Goal: Communication & Community: Answer question/provide support

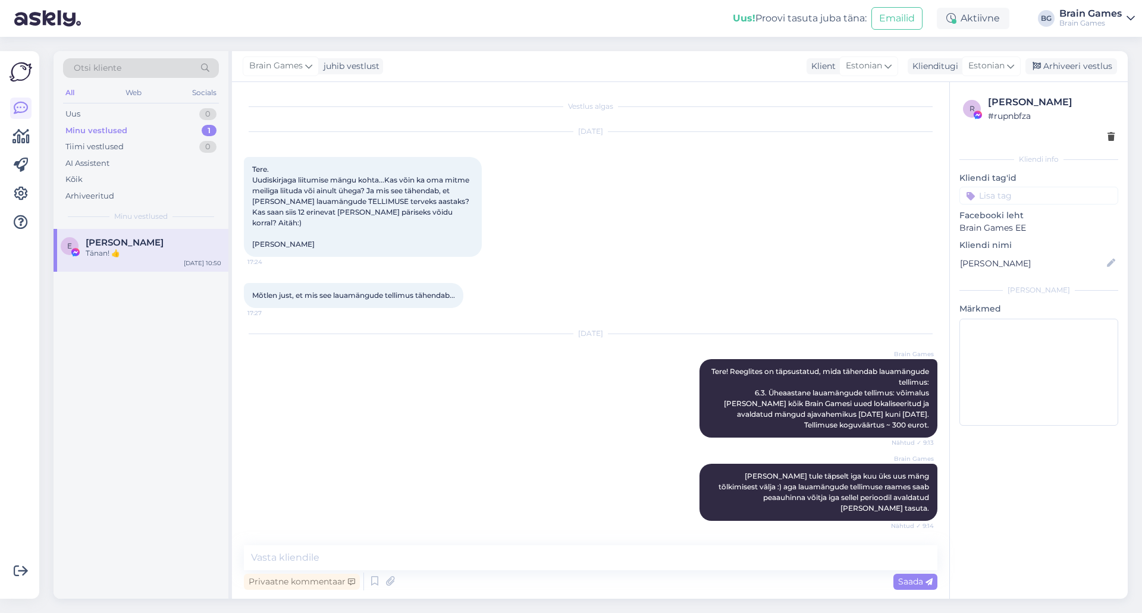
scroll to position [758, 0]
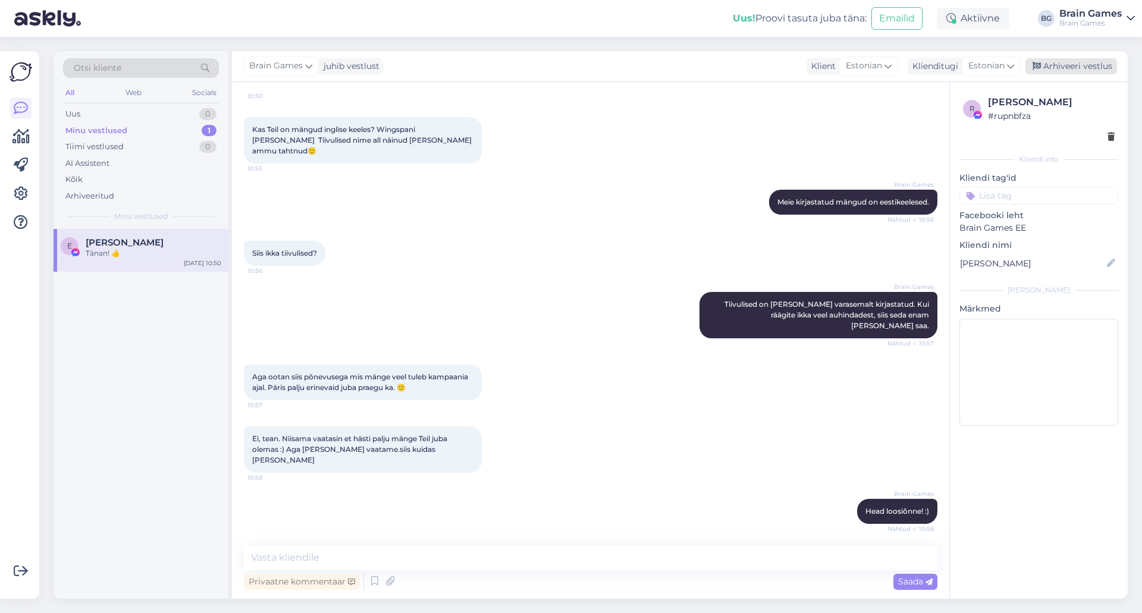
click at [1098, 72] on div "Arhiveeri vestlus" at bounding box center [1071, 66] width 92 height 16
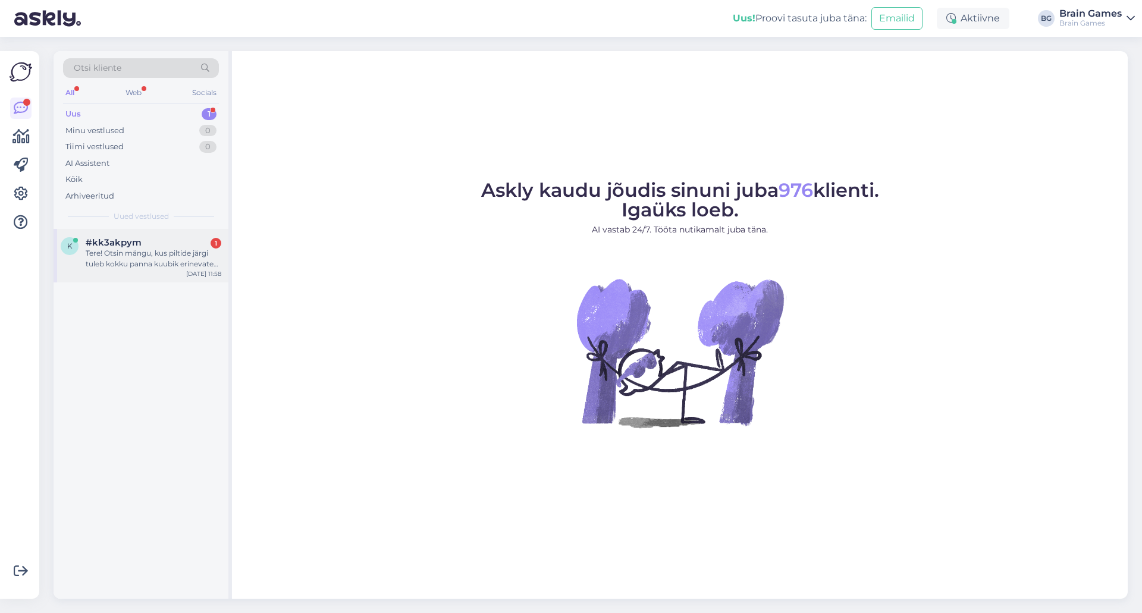
click at [128, 262] on div "Tere! Otsin mängu, kus piltide järgi tuleb kokku panna kuubik erinevatest tükki…" at bounding box center [154, 258] width 136 height 21
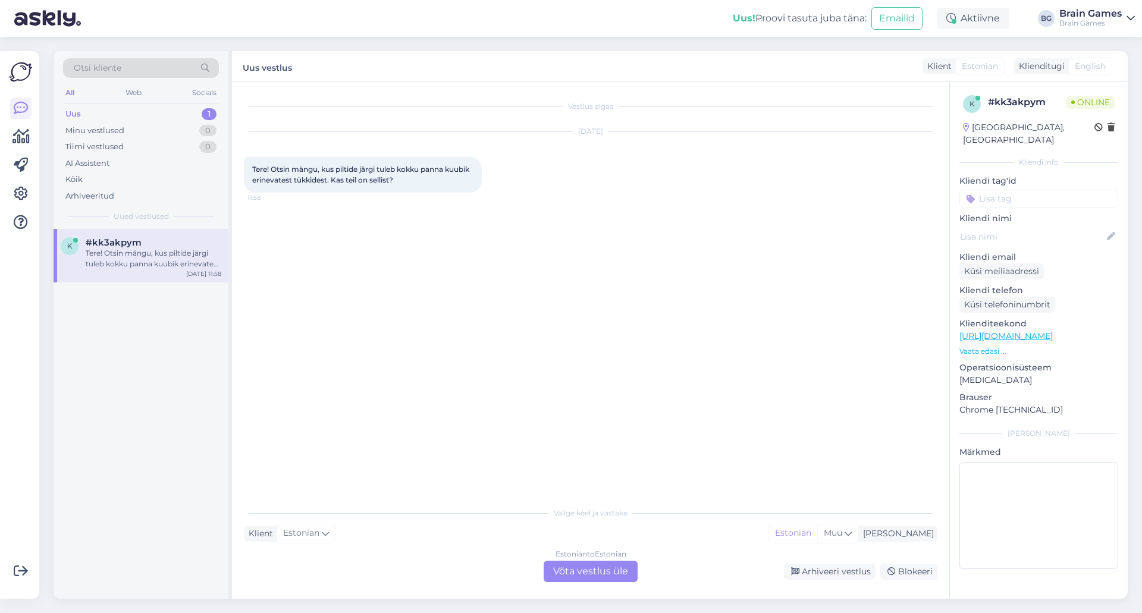
click at [601, 564] on div "Estonian to Estonian Võta vestlus üle" at bounding box center [591, 571] width 94 height 21
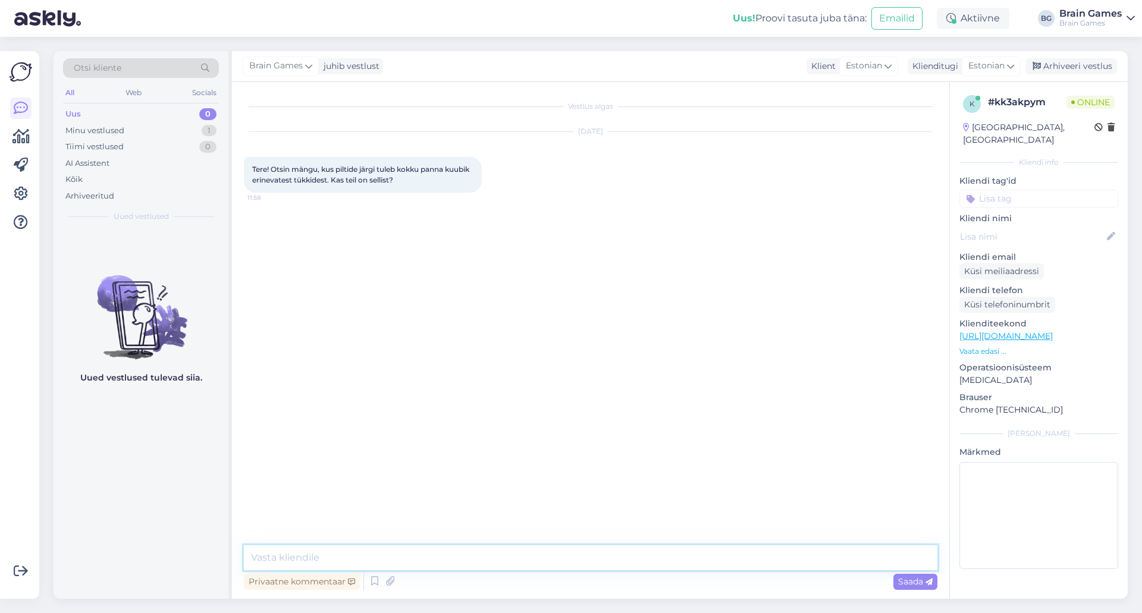
click at [613, 547] on textarea at bounding box center [590, 557] width 693 height 25
type textarea "Tere!"
click at [540, 326] on div "Vestlus algas [DATE] Tere! Otsin mängu, kus piltide järgi tuleb kokku panna kuu…" at bounding box center [596, 314] width 704 height 441
click at [547, 547] on textarea at bounding box center [590, 557] width 693 height 25
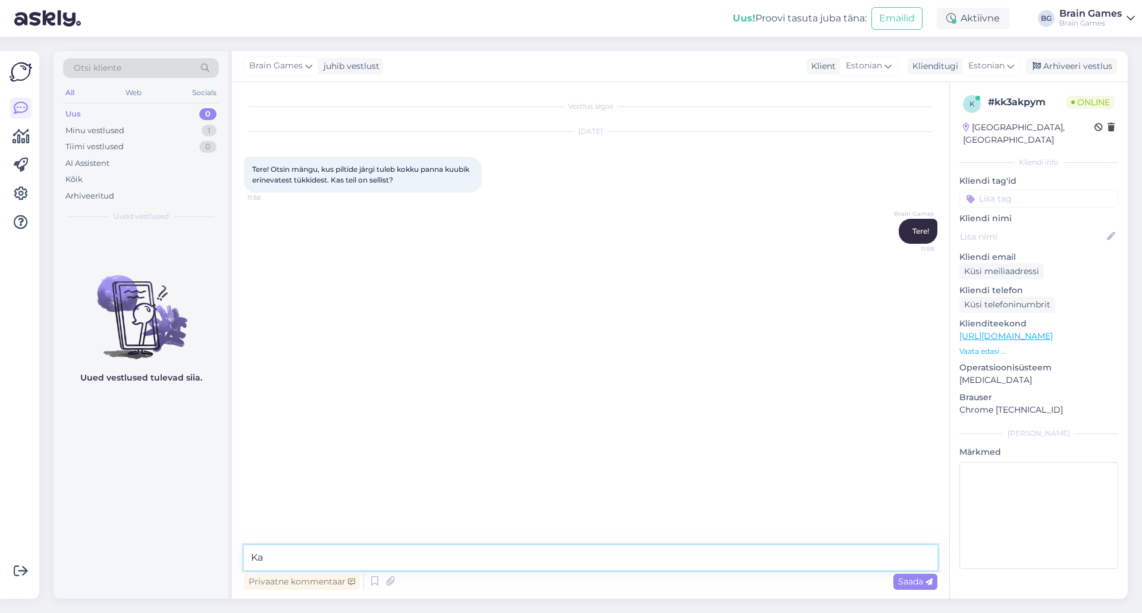
type textarea "K"
type textarea "M"
type textarea "Kas oskate veel täpstustada? Meil on [PERSON_NAME] erinevaid kuubikuid, mida sa…"
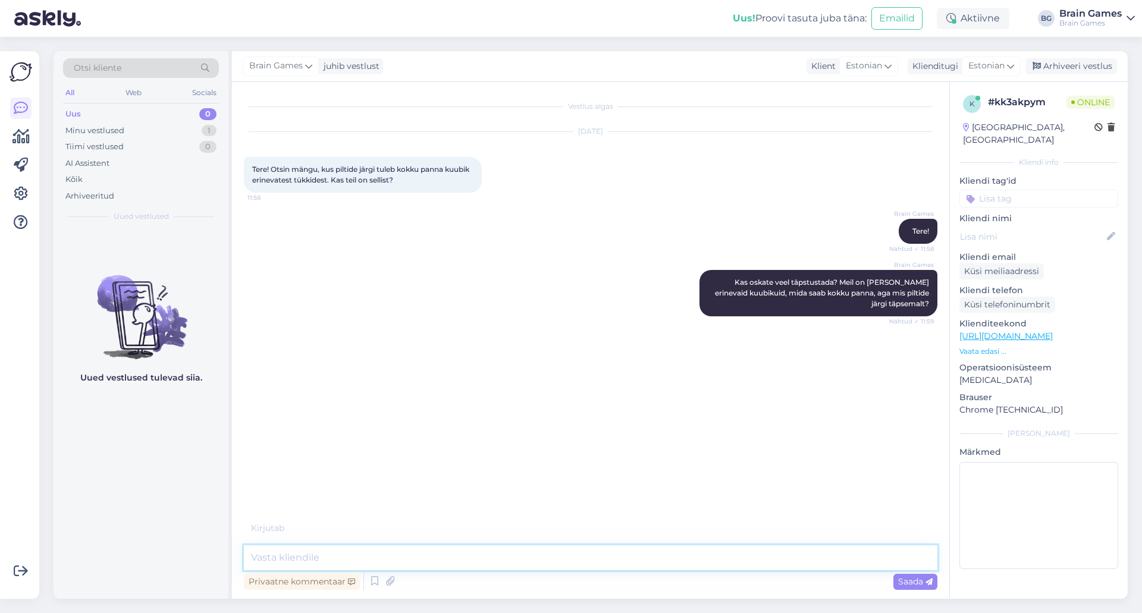
click at [787, 551] on textarea at bounding box center [590, 557] width 693 height 25
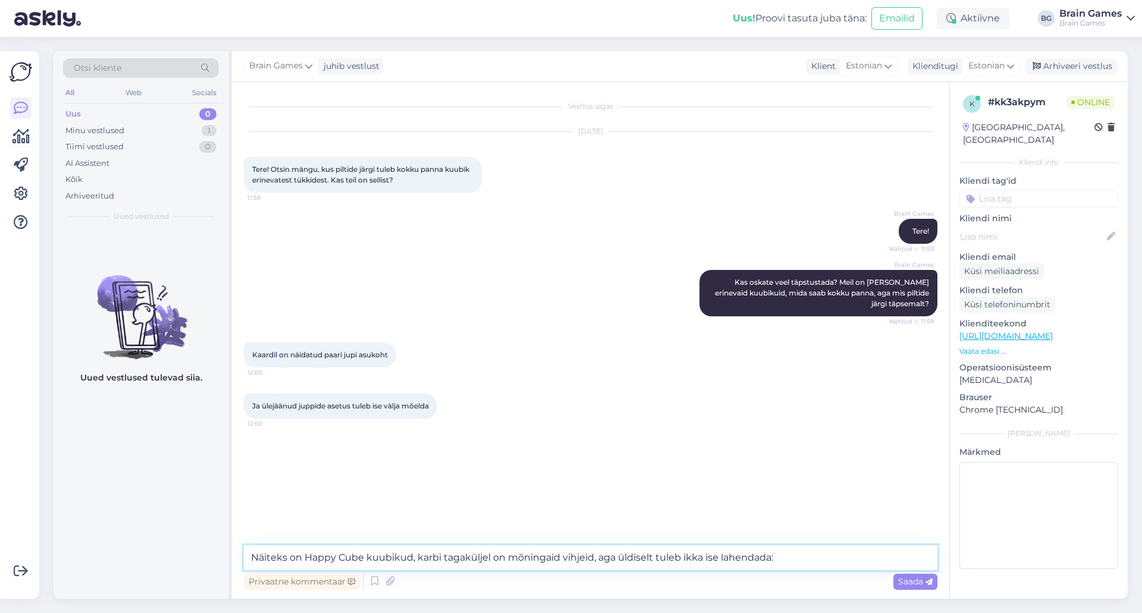
paste textarea "[URL][DOMAIN_NAME]"
type textarea "Näiteks on Happy Cube kuubikud, karbi tagaküljel on mõningaid vihjeid, aga üldi…"
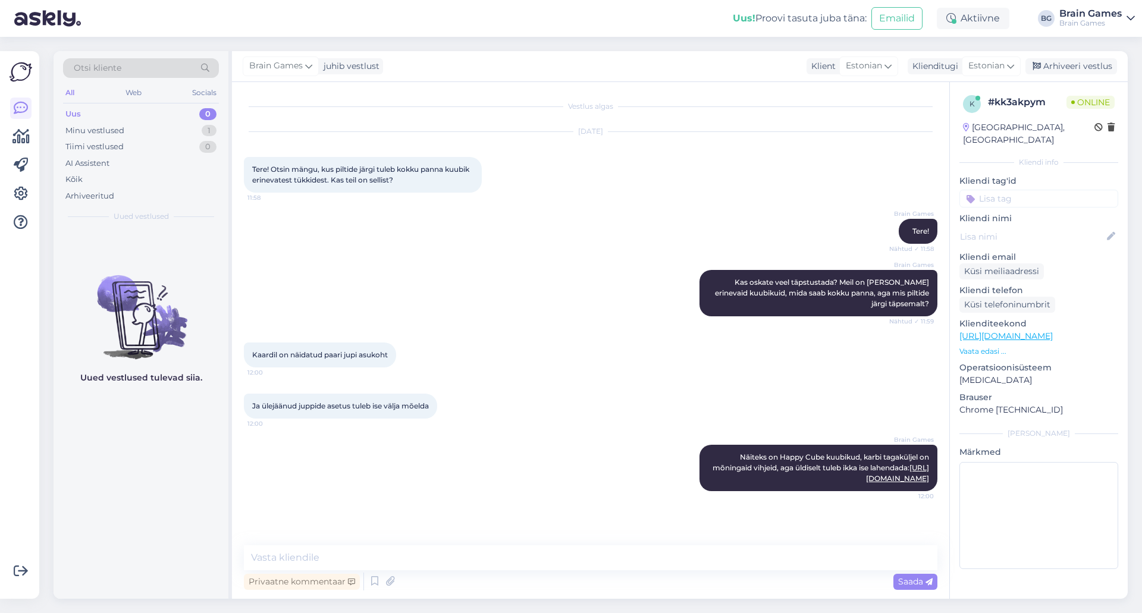
click at [522, 497] on div "Brain Games Näiteks on Happy Cube kuubikud, karbi tagaküljel on mõningaid vihje…" at bounding box center [590, 468] width 693 height 73
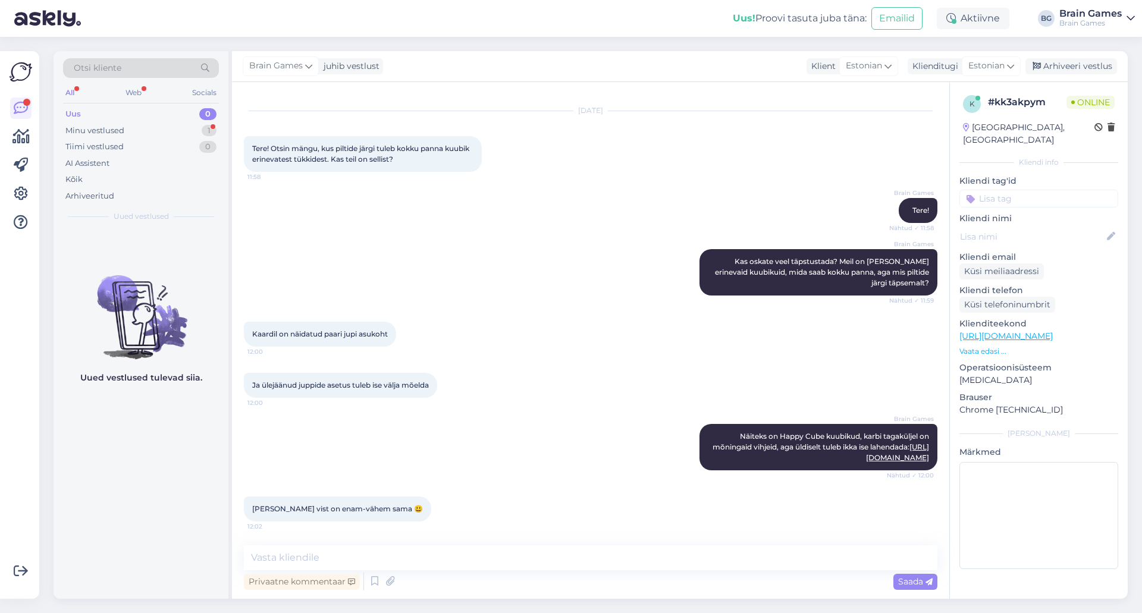
click at [551, 437] on div "Brain Games Näiteks on Happy Cube kuubikud, karbi tagaküljel on mõningaid vihje…" at bounding box center [590, 447] width 693 height 73
click at [695, 555] on textarea at bounding box center [590, 557] width 693 height 25
type textarea "S"
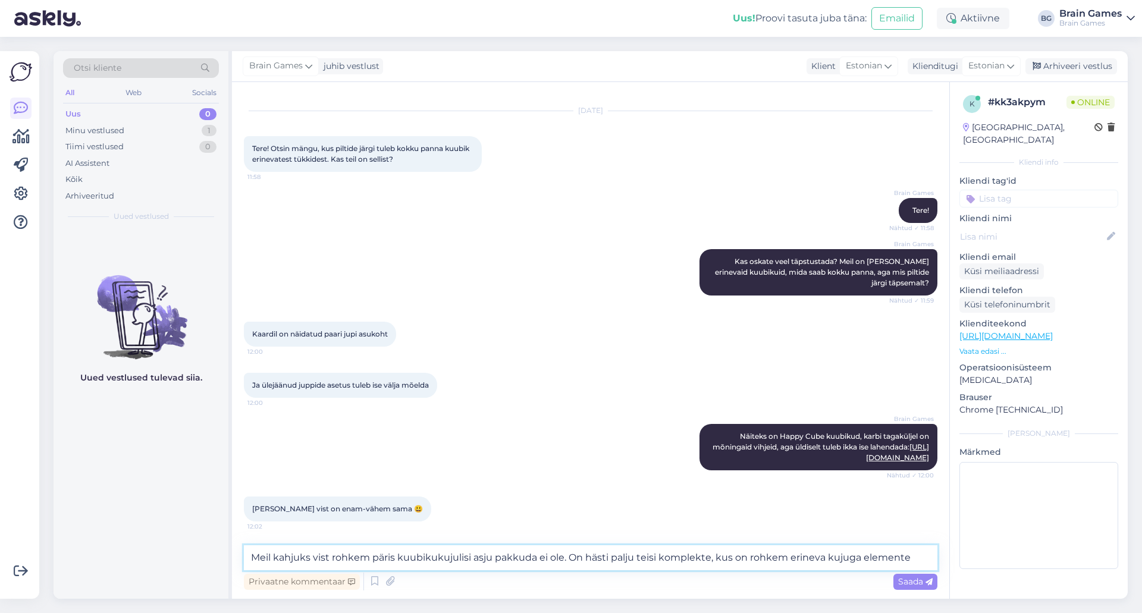
type textarea "Meil kahjuks vist rohkem päris kuubikukujulisi asju pakkuda ei ole. On hästi pa…"
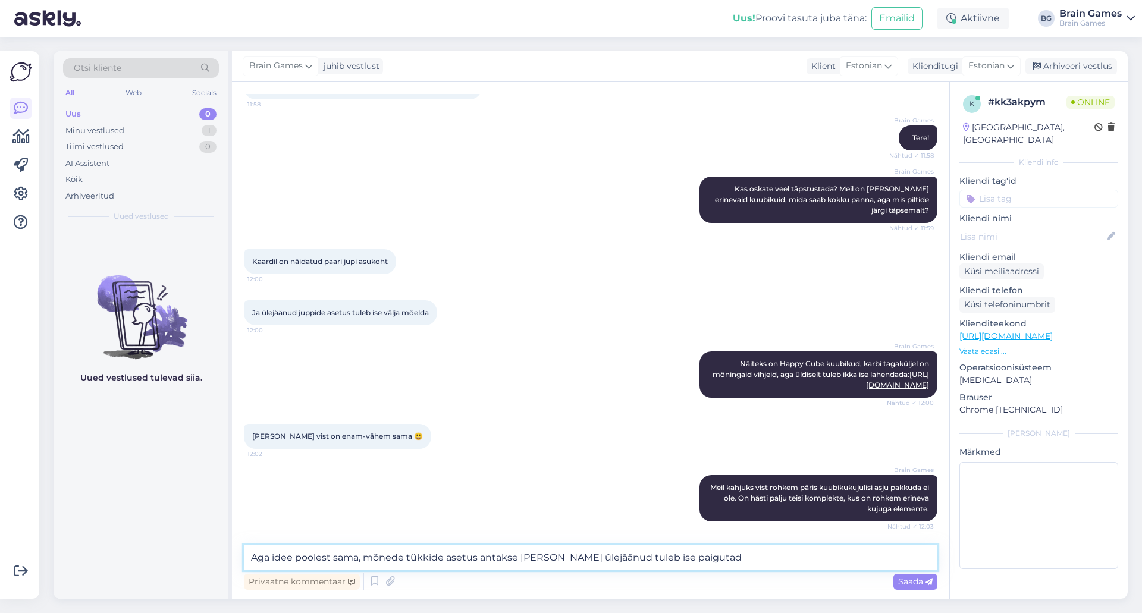
type textarea "Aga idee poolest sama, mõnede tükkide asetus antakse [PERSON_NAME] ülejäänud tu…"
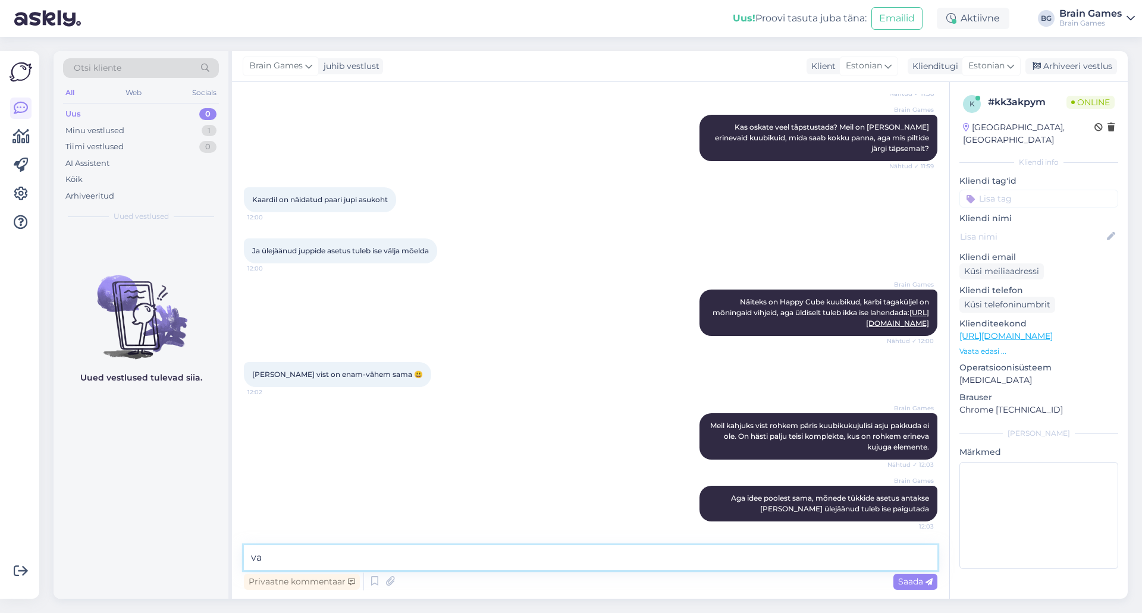
type textarea "v"
type textarea "V"
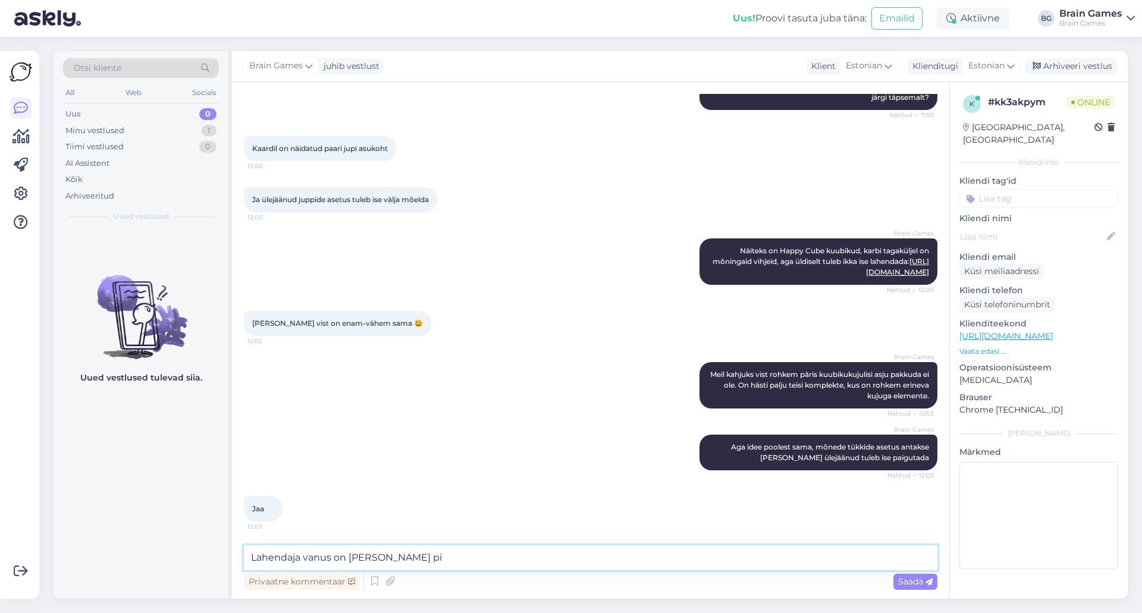
scroll to position [268, 0]
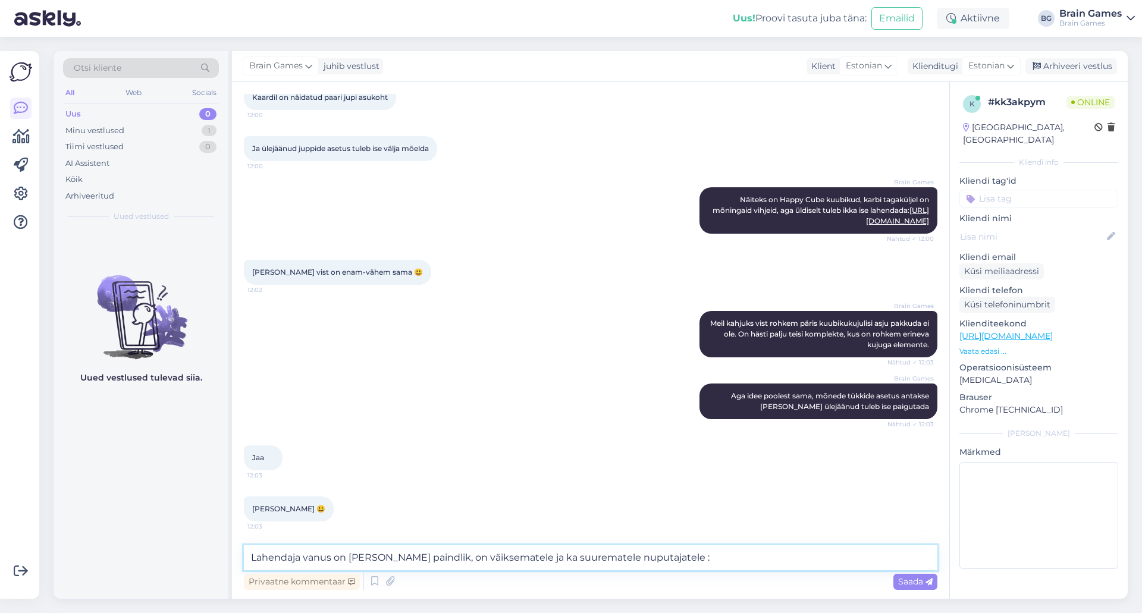
type textarea "Lahendaja vanus on [PERSON_NAME] paindlik, on väiksematele ja ka suurematele nu…"
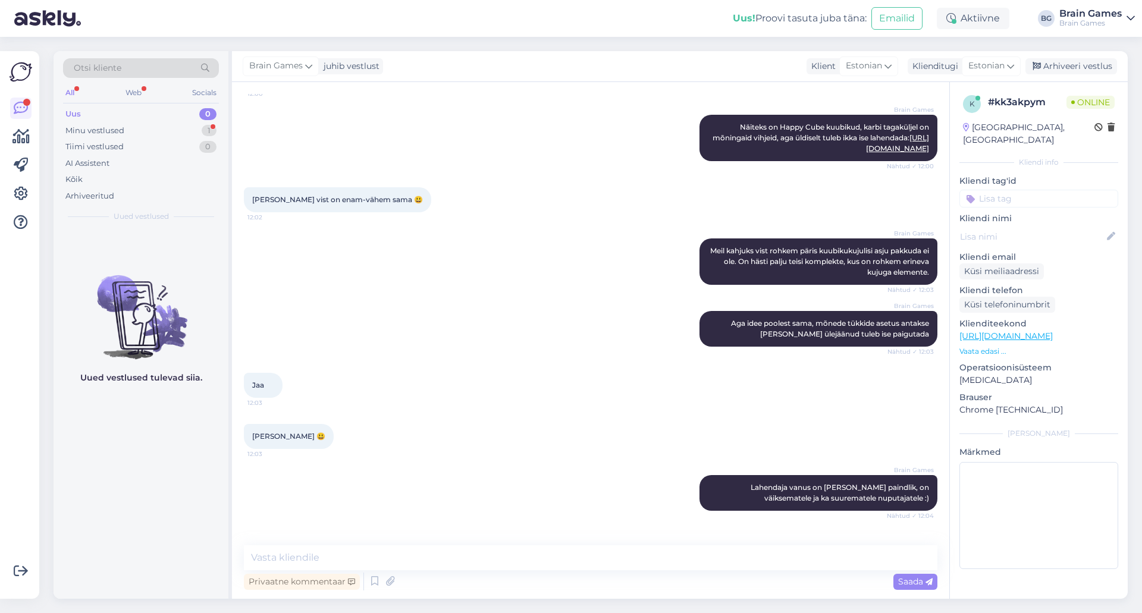
scroll to position [381, 0]
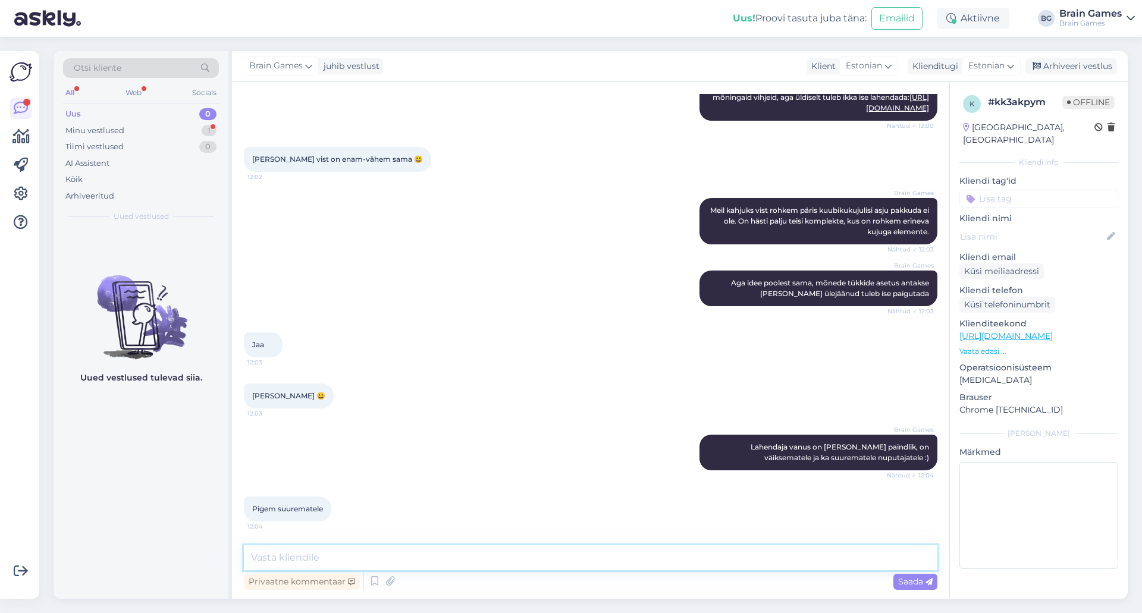
click at [431, 564] on textarea at bounding box center [590, 557] width 693 height 25
drag, startPoint x: 315, startPoint y: 564, endPoint x: 419, endPoint y: 554, distance: 105.2
click at [419, 554] on textarea "Siin sarjas on igas karbis" at bounding box center [590, 557] width 693 height 25
type textarea "Siin sarjas on enamus karpides 120 kasvava raskusastmega ülesannet. Kompaktsed …"
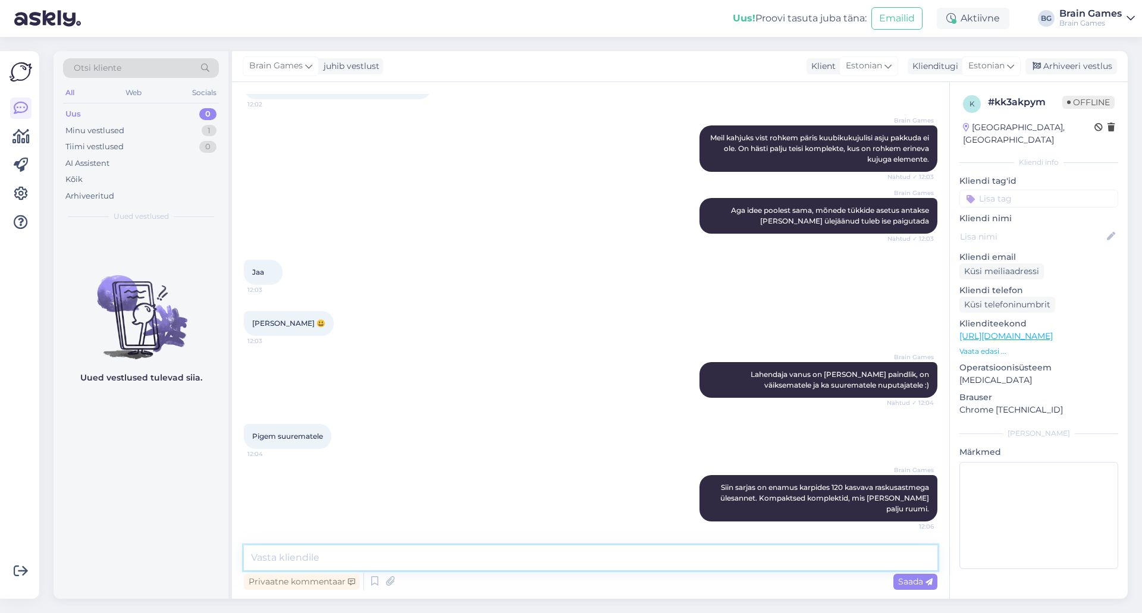
click at [475, 554] on textarea at bounding box center [590, 557] width 693 height 25
paste textarea "[URL][DOMAIN_NAME]"
type textarea "Aga kui midagi suuremat ja veel pikemaks lahendamisrõõmuks soovite, siis Quadri…"
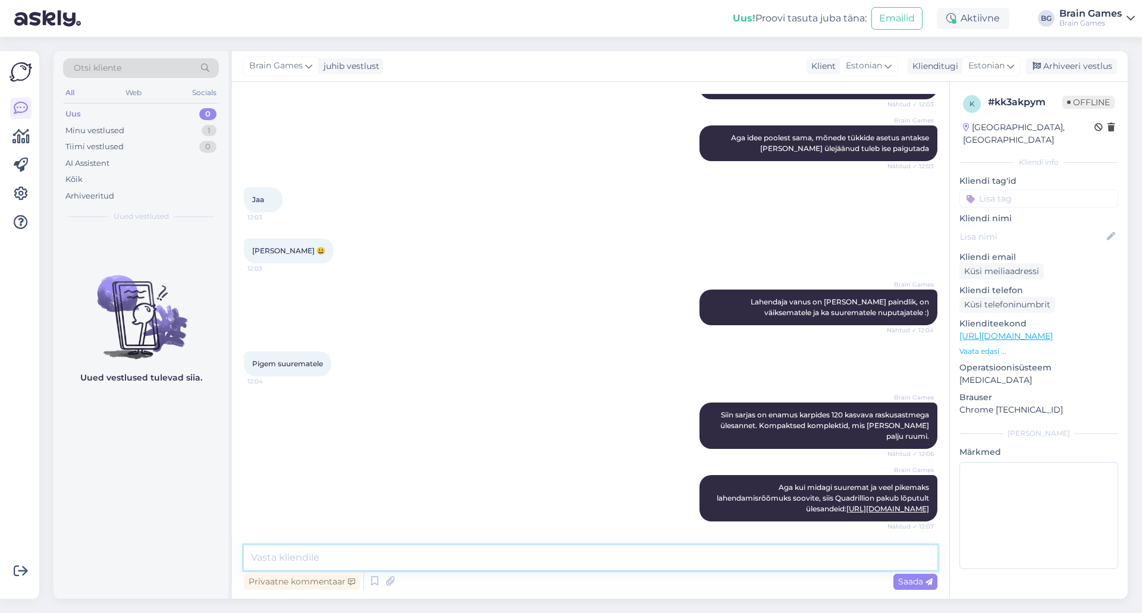
scroll to position [539, 0]
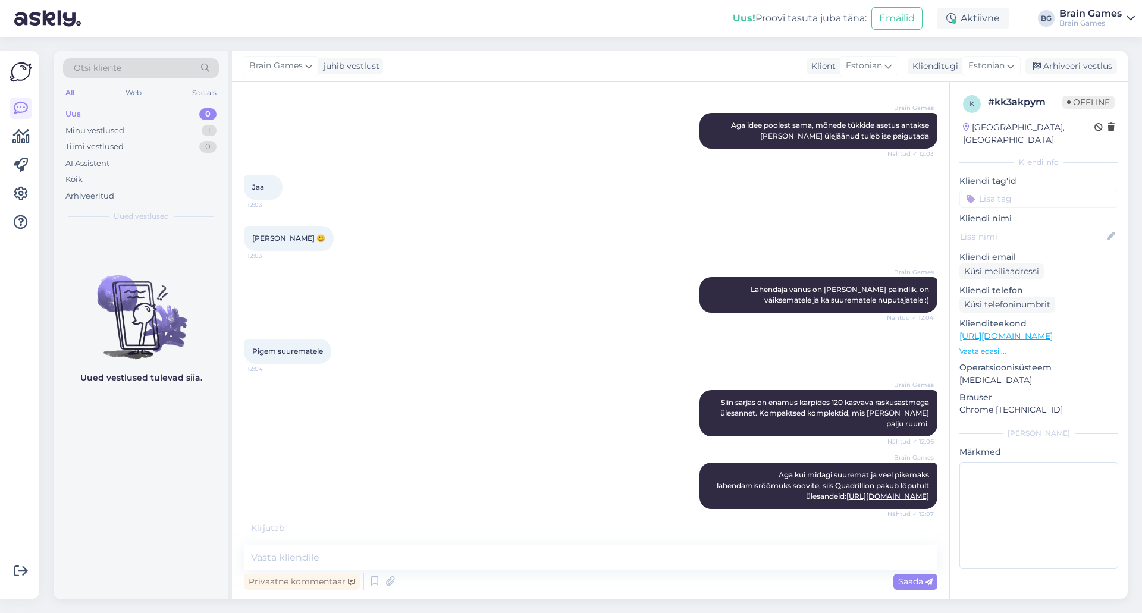
click at [466, 415] on div "Brain Games Siin sarjas on enamus karpides 120 kasvava raskusastmega ülesannet.…" at bounding box center [590, 413] width 693 height 73
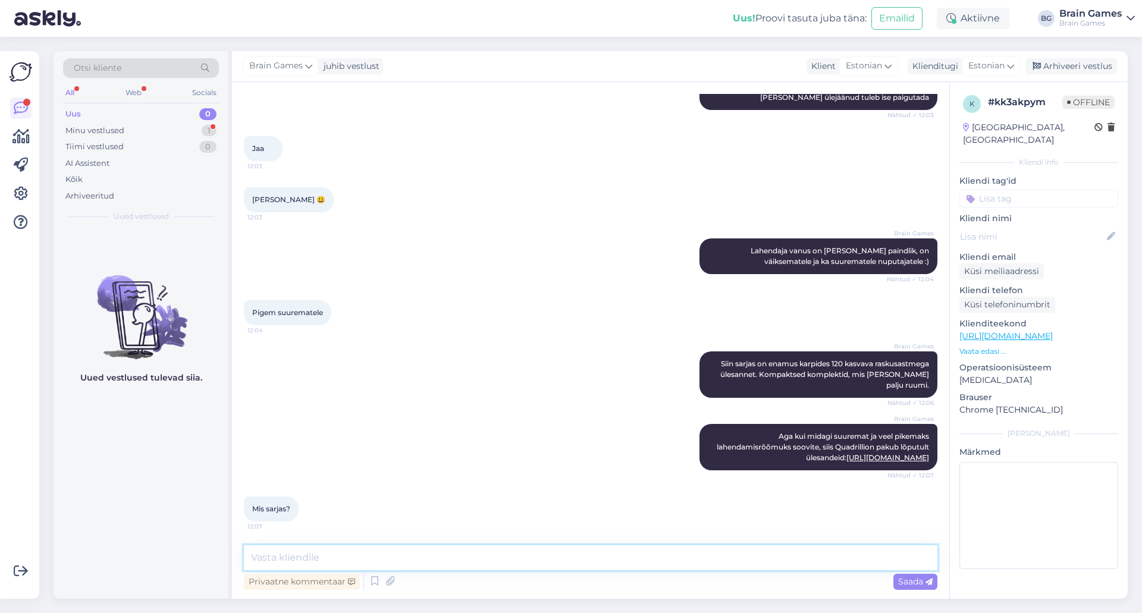
click at [548, 557] on textarea at bounding box center [590, 557] width 693 height 25
click at [539, 552] on textarea "Vabandust, link jäi puudu :D" at bounding box center [590, 557] width 693 height 25
paste textarea "[URL][DOMAIN_NAME]"
type textarea "Vabandust, link jäi puudu :D [URL][DOMAIN_NAME]"
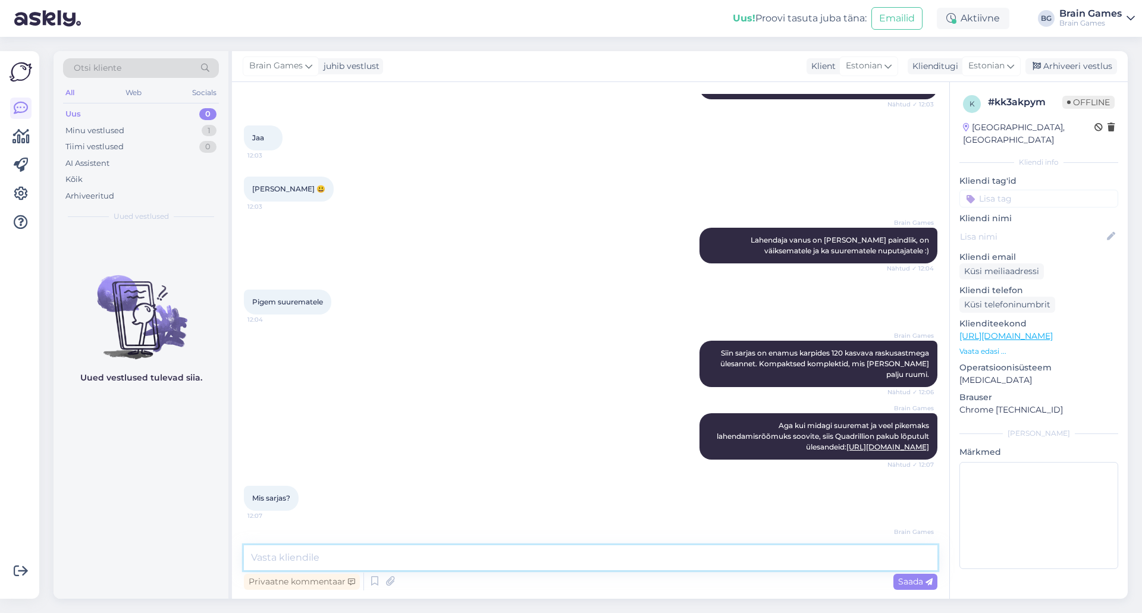
scroll to position [639, 0]
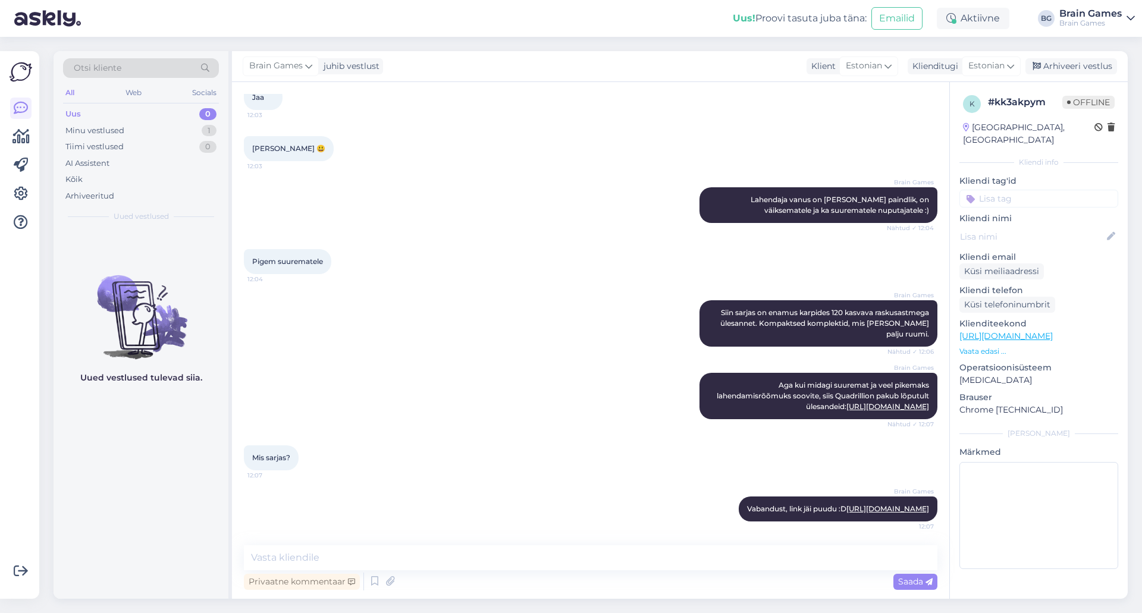
click at [592, 453] on div "Mis sarjas? 12:07" at bounding box center [590, 457] width 693 height 51
click at [535, 470] on div "Mis sarjas? 12:07" at bounding box center [590, 457] width 693 height 51
click at [529, 487] on div "Brain Games Vabandust, link jäi puudu :D [URL][DOMAIN_NAME] 12:07" at bounding box center [590, 508] width 693 height 51
click at [654, 560] on textarea at bounding box center [590, 557] width 693 height 25
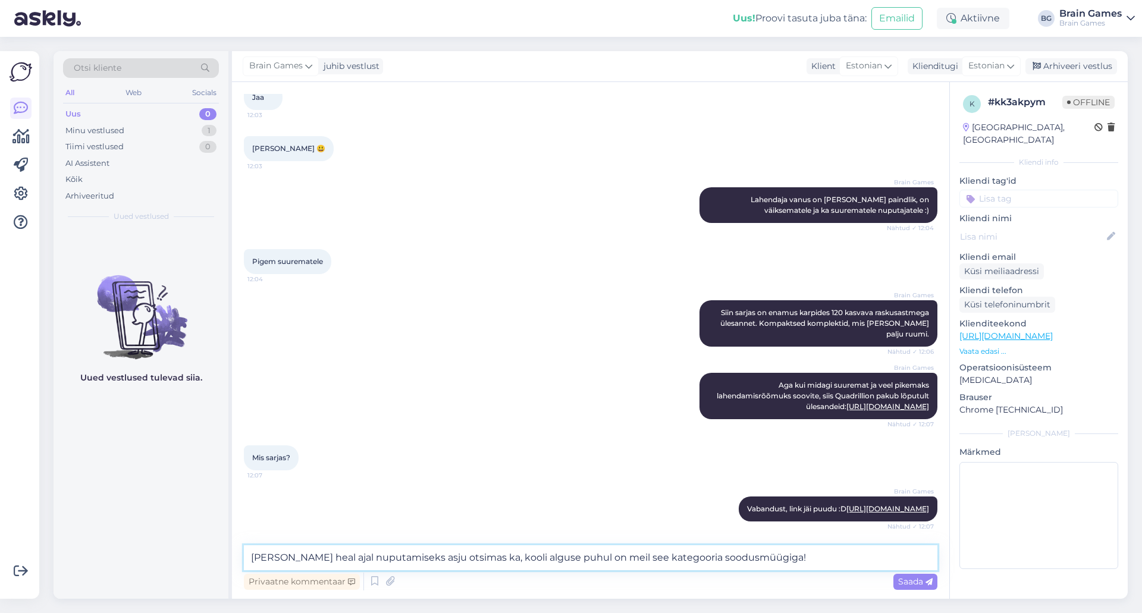
click at [488, 559] on textarea "[PERSON_NAME] heal ajal nuputamiseks asju otsimas ka, kooli alguse puhul on mei…" at bounding box center [590, 557] width 693 height 25
type textarea "[PERSON_NAME] heal ajal nuputamiseks asju otsimas ka - kooli alguse puhul on me…"
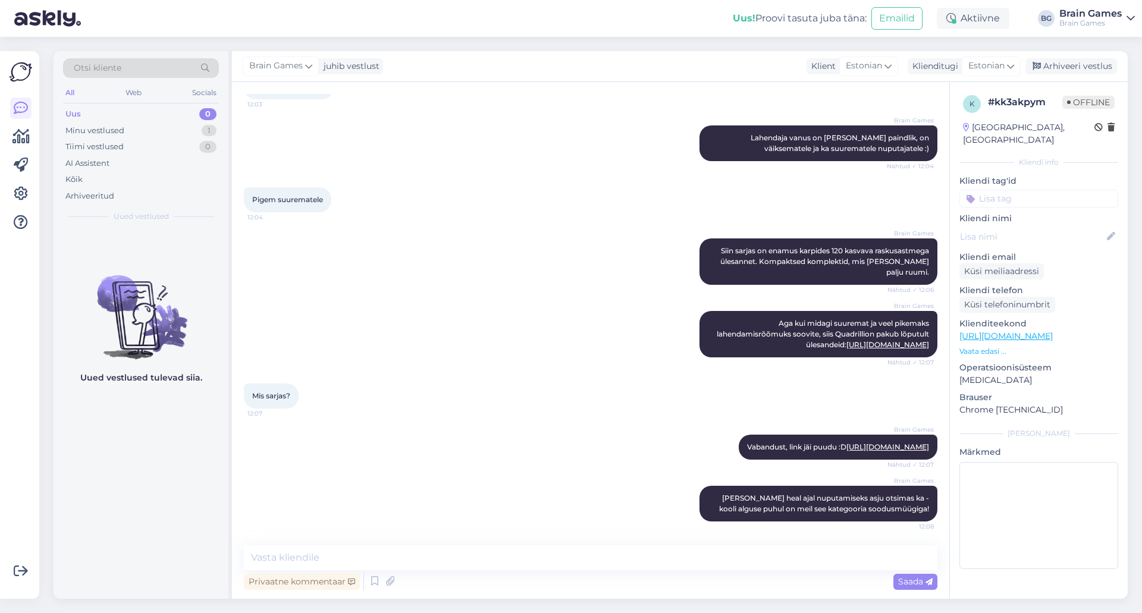
click at [543, 459] on div "Brain Games Vabandust, link jäi puudu :D [URL][DOMAIN_NAME] Nähtud ✓ 12:07" at bounding box center [590, 447] width 693 height 51
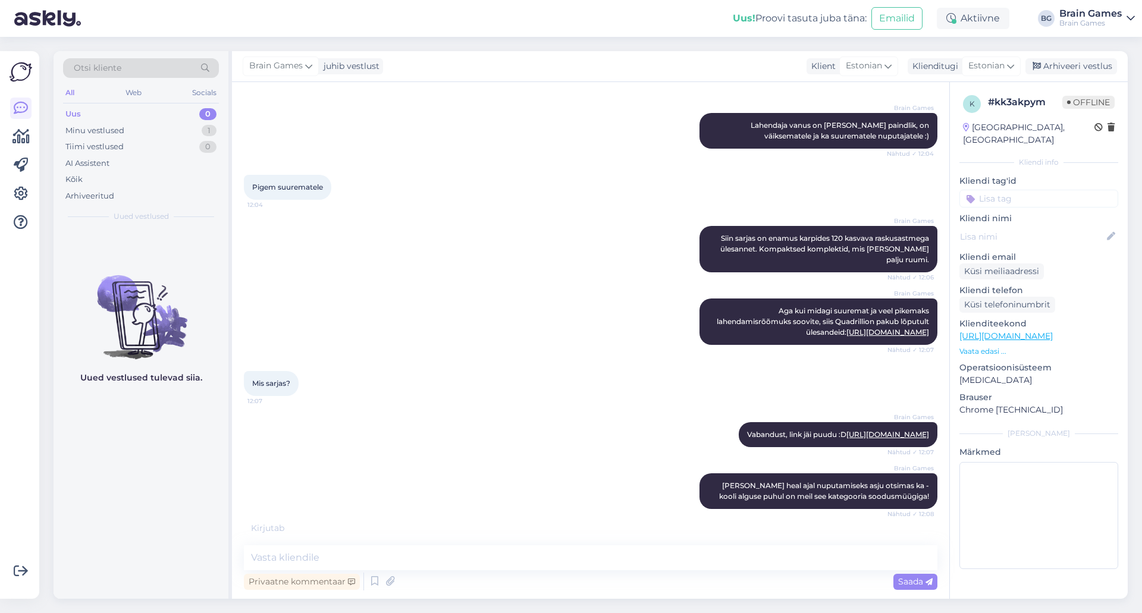
scroll to position [752, 0]
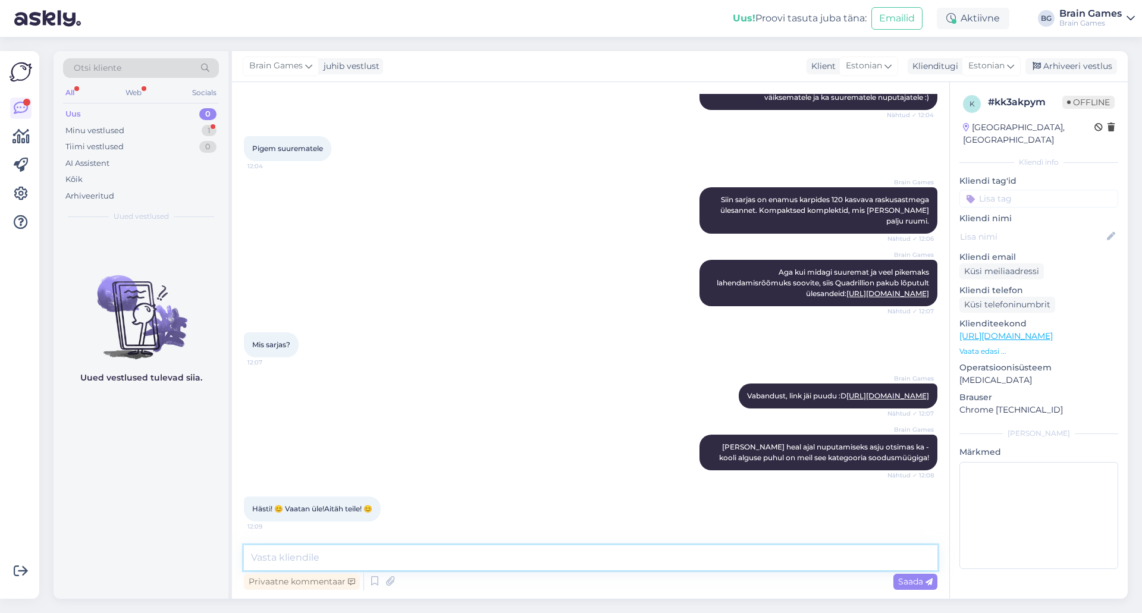
click at [594, 548] on textarea at bounding box center [590, 557] width 693 height 25
type textarea "Palun-palun!"
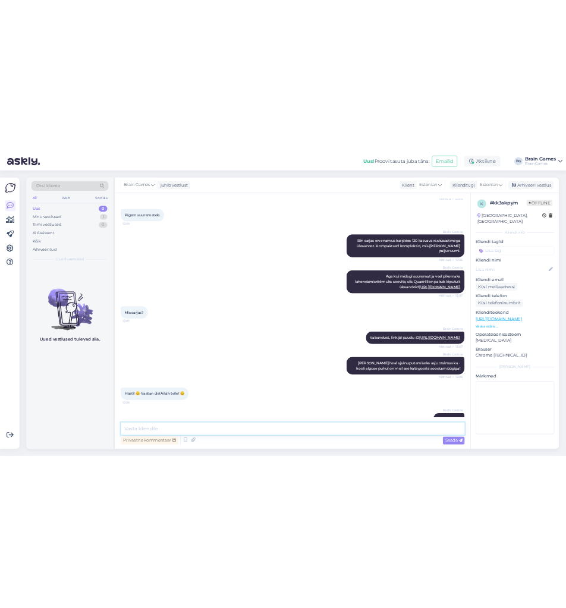
scroll to position [803, 0]
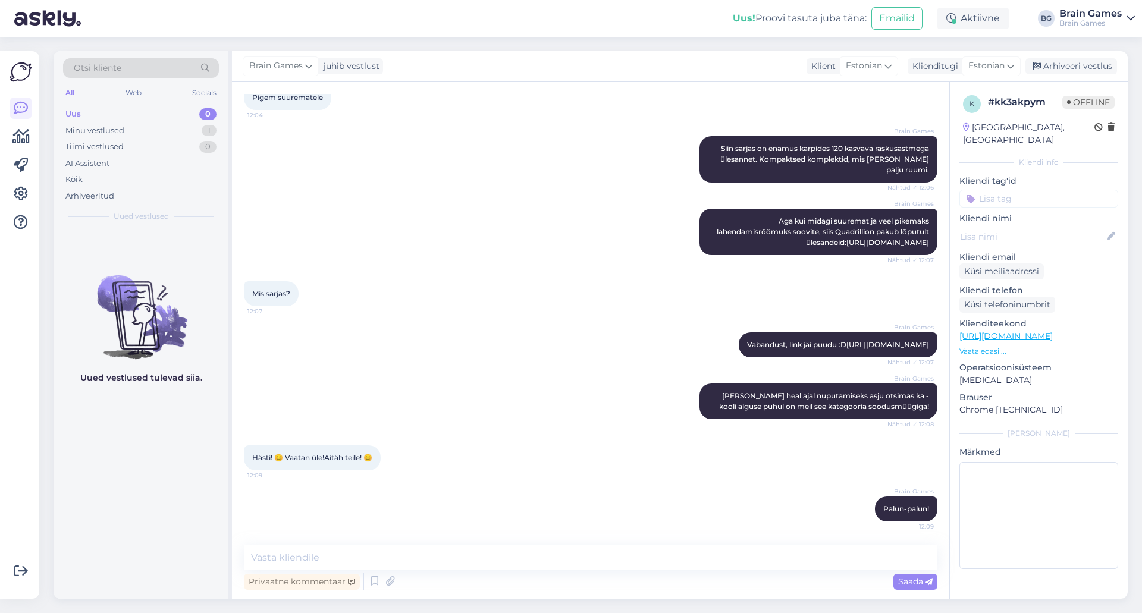
click at [517, 373] on div "Brain Games [PERSON_NAME] heal ajal nuputamiseks asju otsimas ka - kooli alguse…" at bounding box center [590, 401] width 693 height 62
click at [972, 348] on div "k # kk3akpym Offline [GEOGRAPHIC_DATA], [GEOGRAPHIC_DATA] Kliendi info Kliendi …" at bounding box center [1039, 334] width 178 height 505
click at [972, 346] on p "Vaata edasi ..." at bounding box center [1038, 351] width 159 height 11
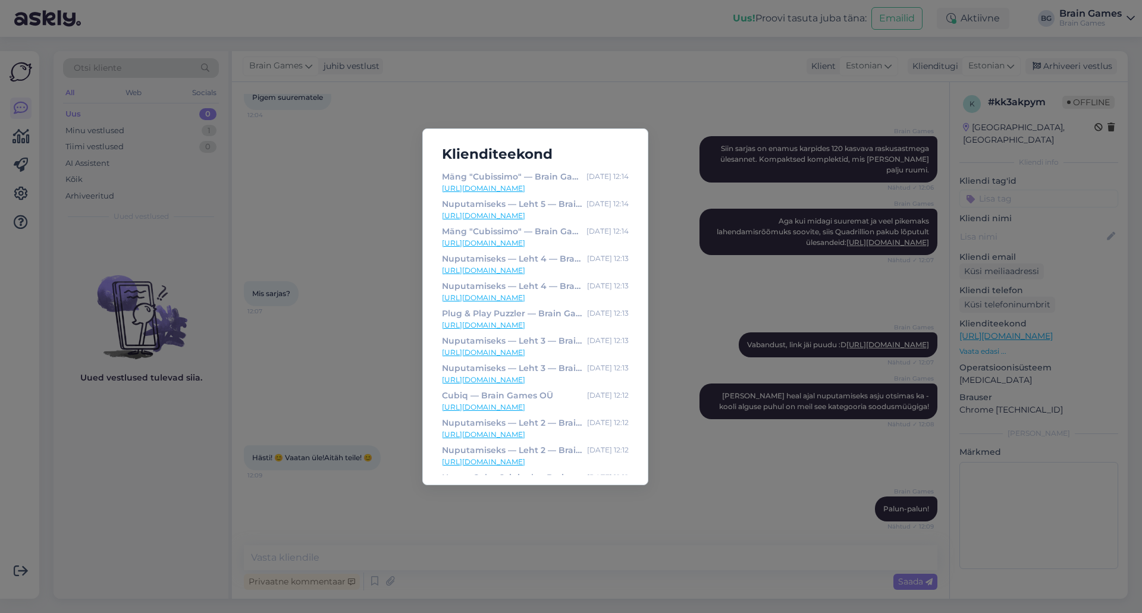
click at [1029, 541] on div "Klienditeekond Mäng "Cubissimo" — Brain Games OÜ [DATE] 12:14 [URL][DOMAIN_NAME…" at bounding box center [571, 306] width 1142 height 613
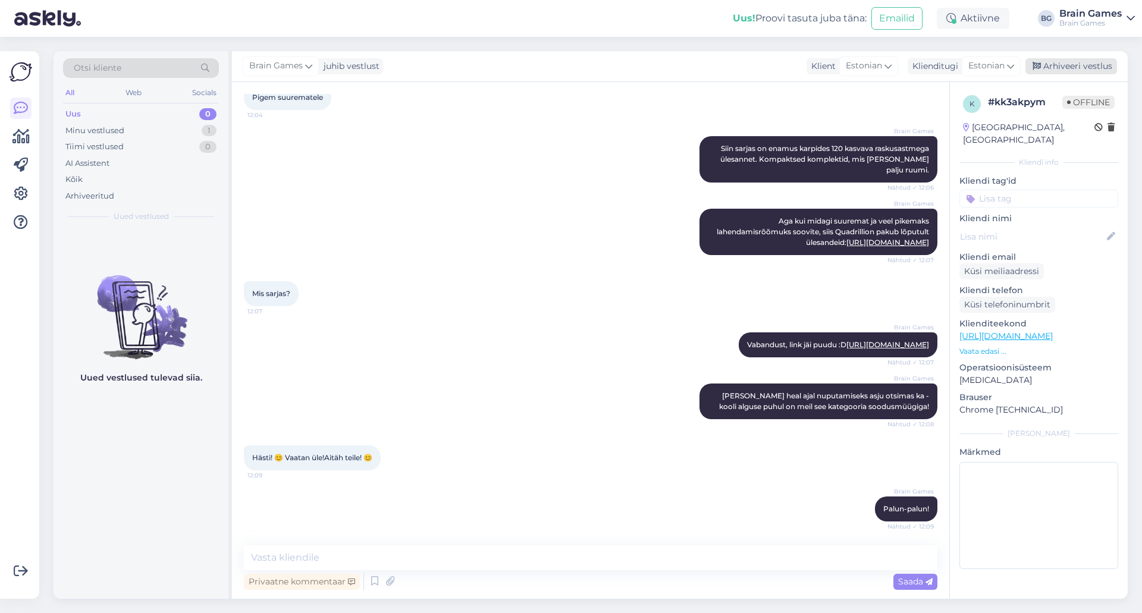
click at [1098, 58] on div "Arhiveeri vestlus" at bounding box center [1071, 66] width 92 height 16
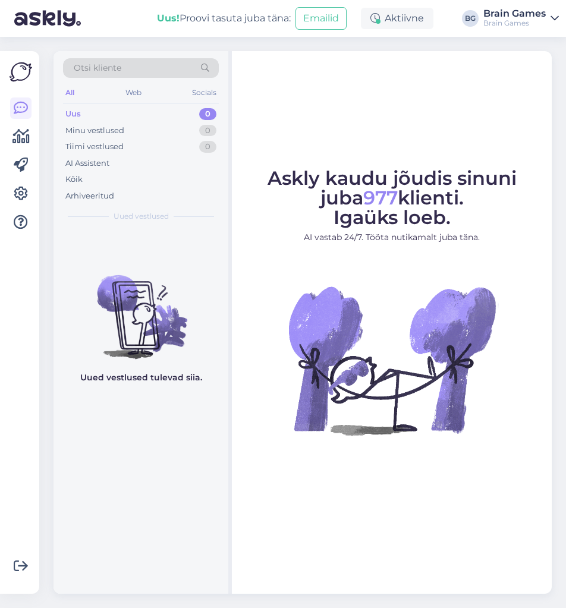
click at [382, 92] on div "Askly kaudu jõudis sinuni juba 977 klienti. Igaüks loeb. AI vastab 24/7. Tööta …" at bounding box center [392, 322] width 320 height 543
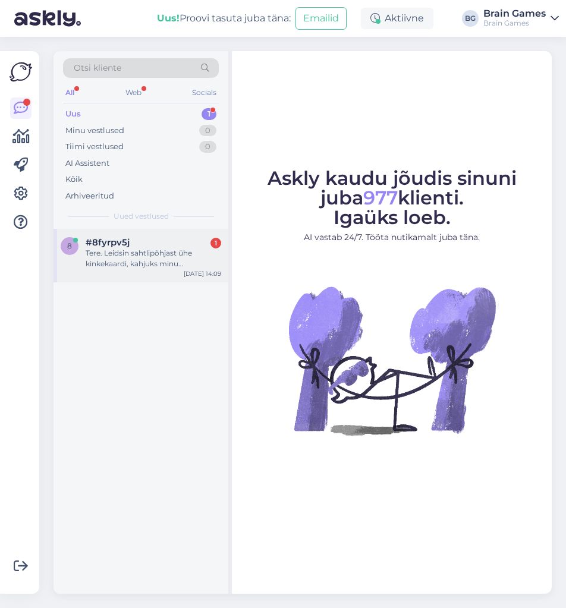
click at [143, 269] on div "8 #8fyrpv5j 1 Tere. Leidsin sahtlipõhjast ühe kinkekaardi, kahjuks minu õnnetus…" at bounding box center [141, 256] width 175 height 54
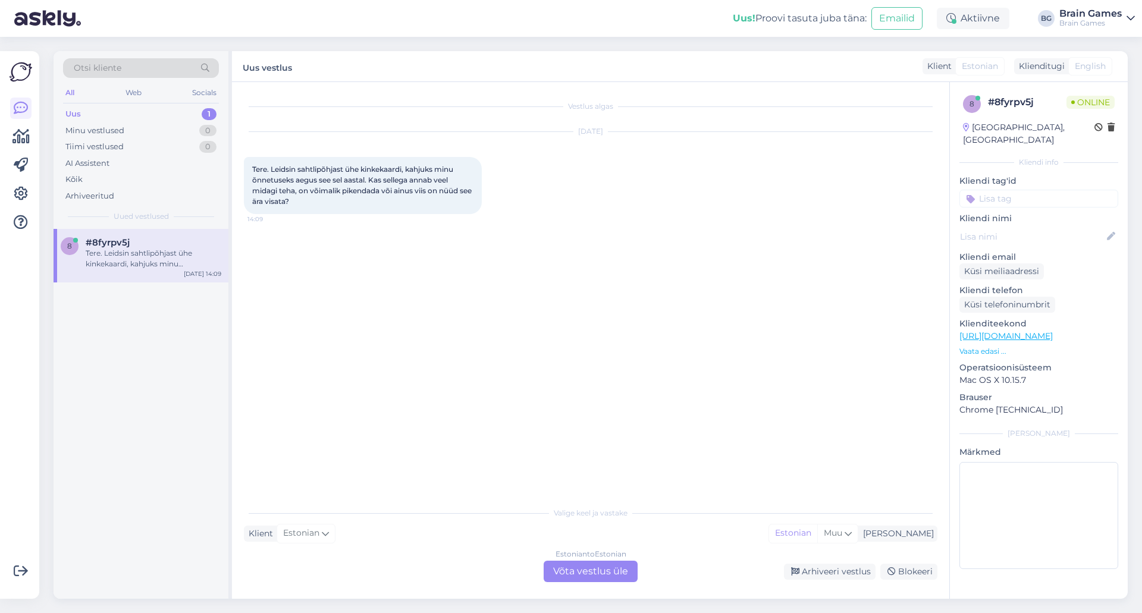
click at [375, 384] on div "Vestlus algas Aug 26 2025 Tere. Leidsin sahtlipõhjast ühe kinkekaardi, kahjuks …" at bounding box center [596, 292] width 704 height 396
click at [465, 370] on div "Vestlus algas Aug 26 2025 Tere. Leidsin sahtlipõhjast ühe kinkekaardi, kahjuks …" at bounding box center [596, 292] width 704 height 396
click at [563, 376] on div "Vestlus algas Aug 26 2025 Tere. Leidsin sahtlipõhjast ühe kinkekaardi, kahjuks …" at bounding box center [596, 292] width 704 height 396
click at [602, 572] on div "Estonian to Estonian Võta vestlus üle" at bounding box center [591, 571] width 94 height 21
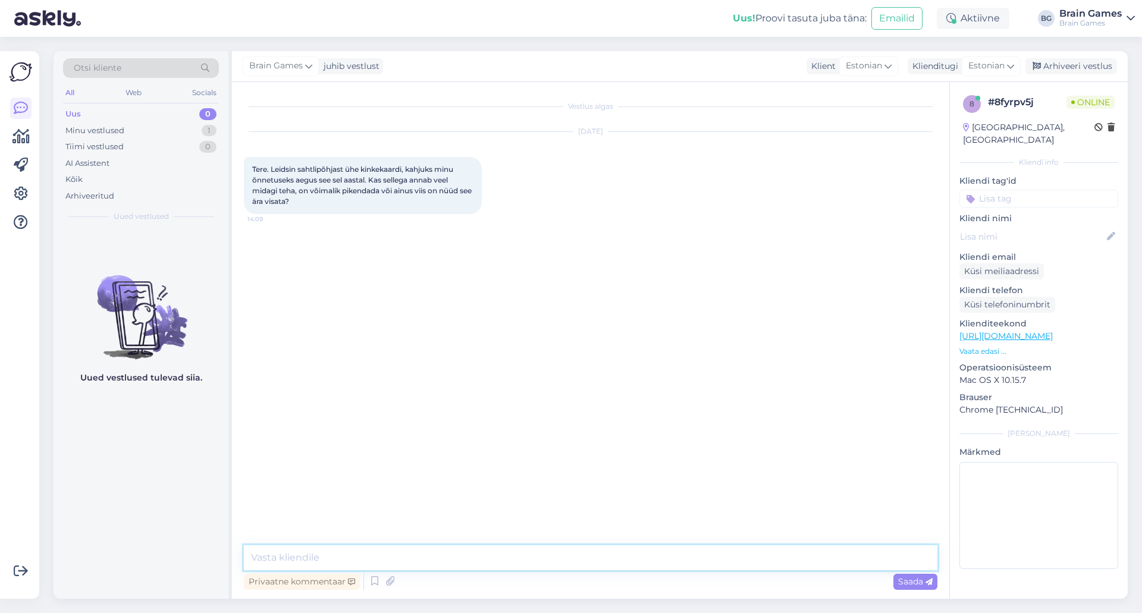
click at [600, 554] on textarea at bounding box center [590, 557] width 693 height 25
click at [599, 554] on textarea at bounding box center [590, 557] width 693 height 25
type textarea "K"
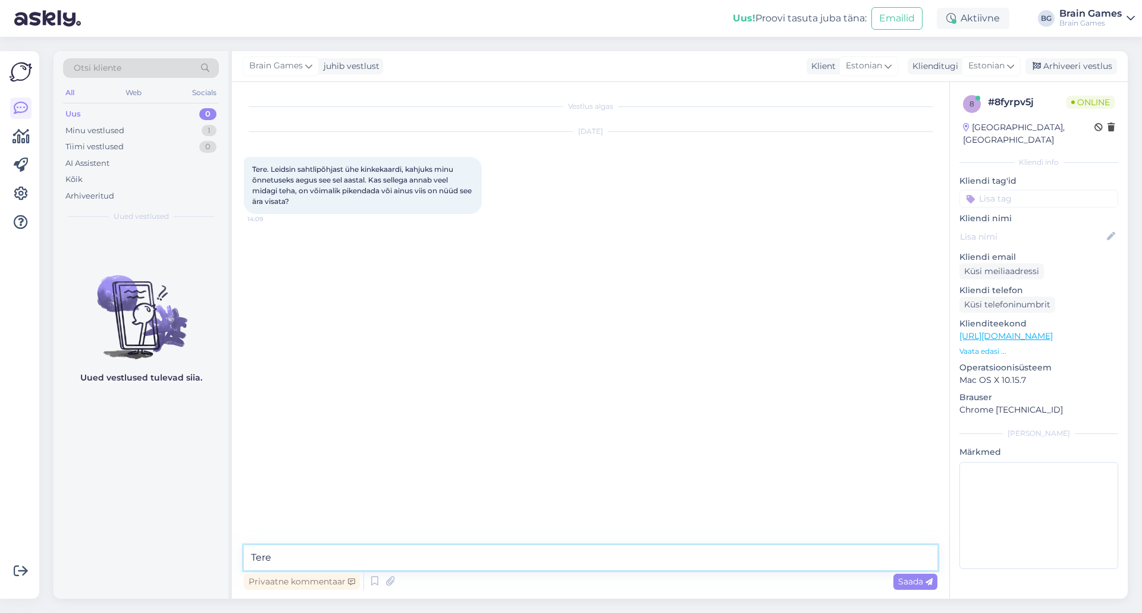
type textarea "Tere!"
type textarea "K"
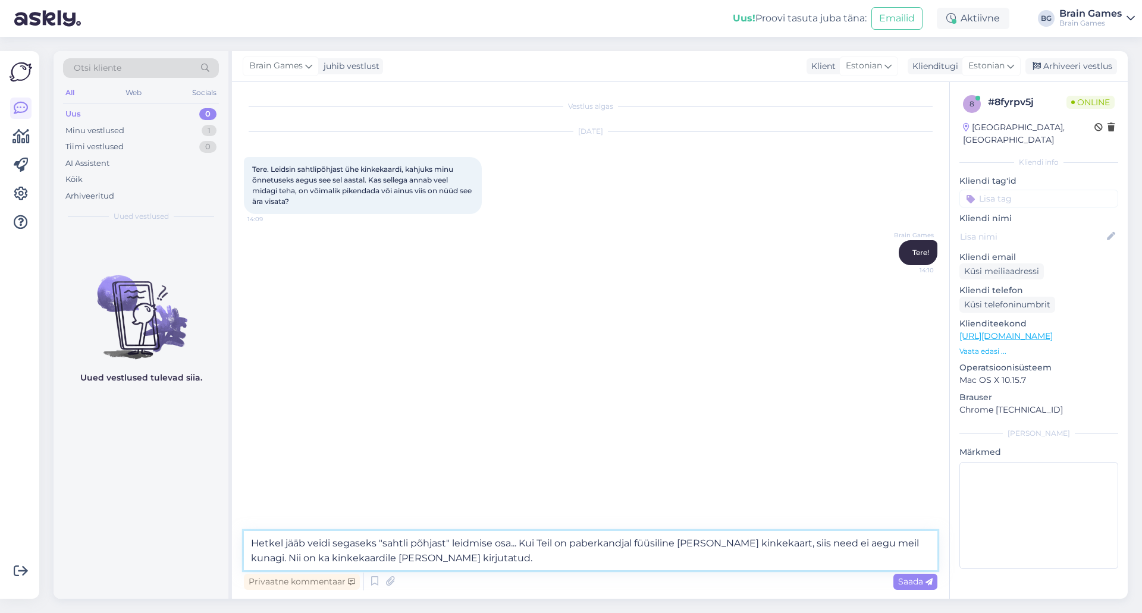
type textarea "Hetkel jääb veidi segaseks "sahtlipõhjast" leidmise osa... Kui Teil on paberkan…"
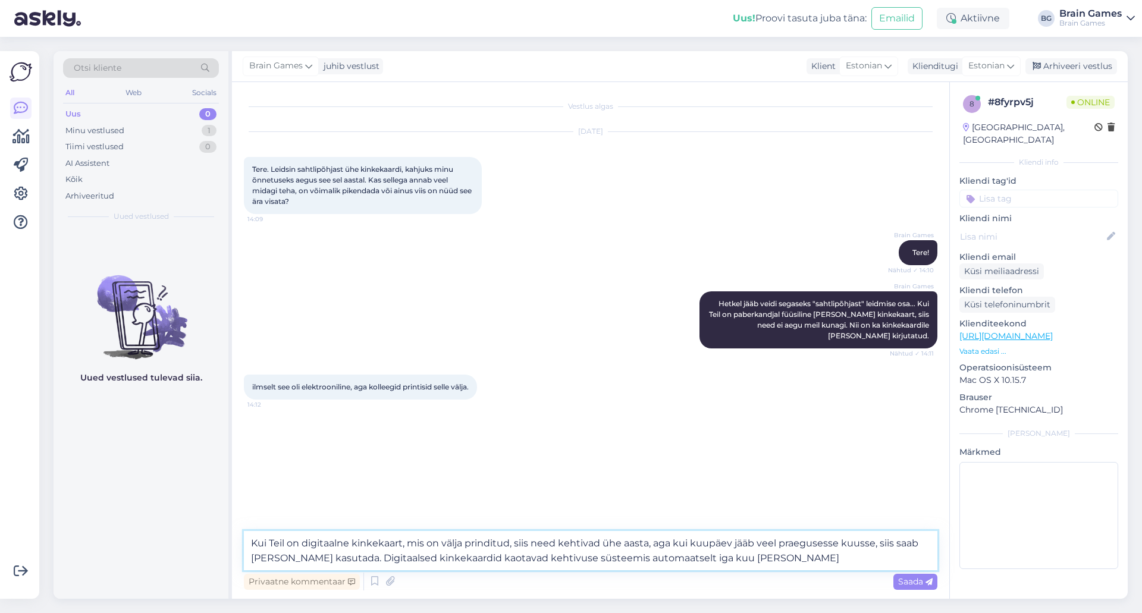
type textarea "Kui Teil on digitaalne kinkekaart, mis on välja prinditud, siis need kehtivad ü…"
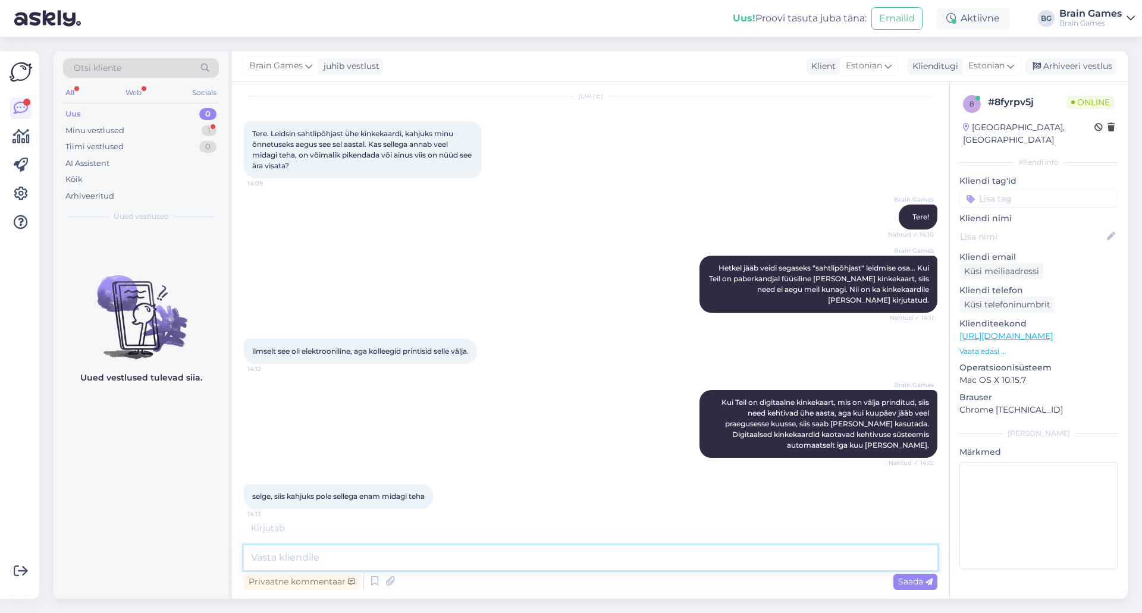
scroll to position [74, 0]
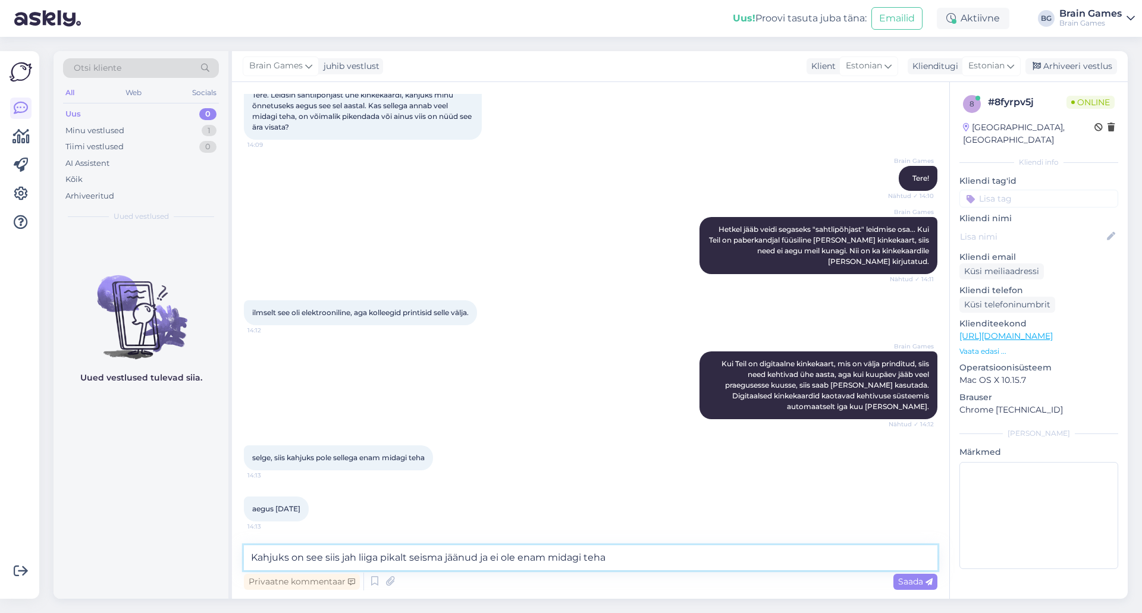
type textarea "Kahjuks on see siis jah liiga pikalt seisma jäänud ja ei ole enam midagi teha."
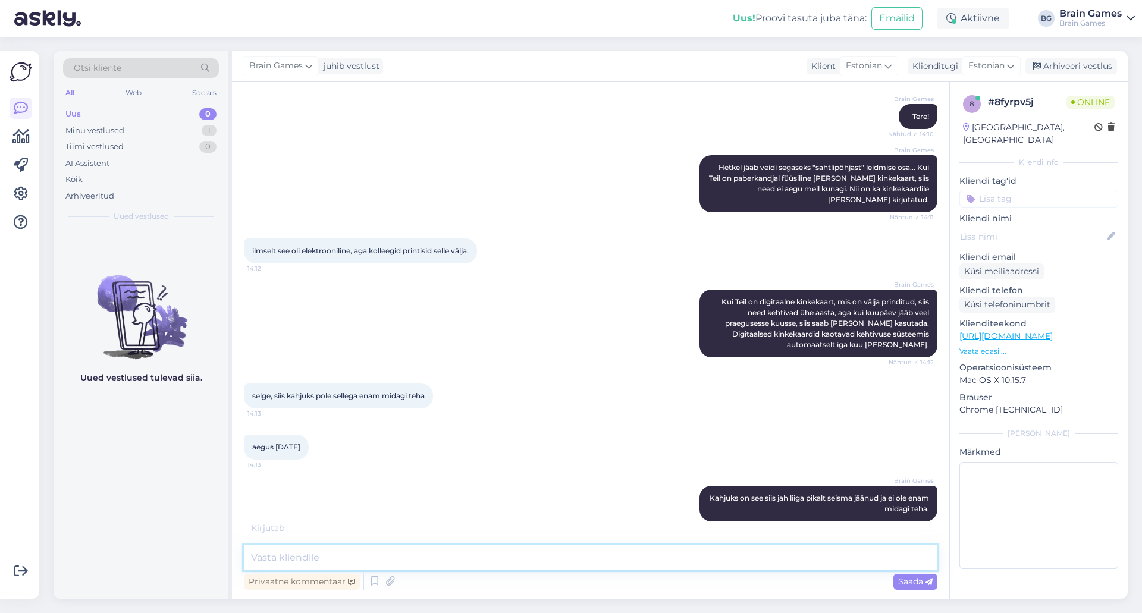
scroll to position [187, 0]
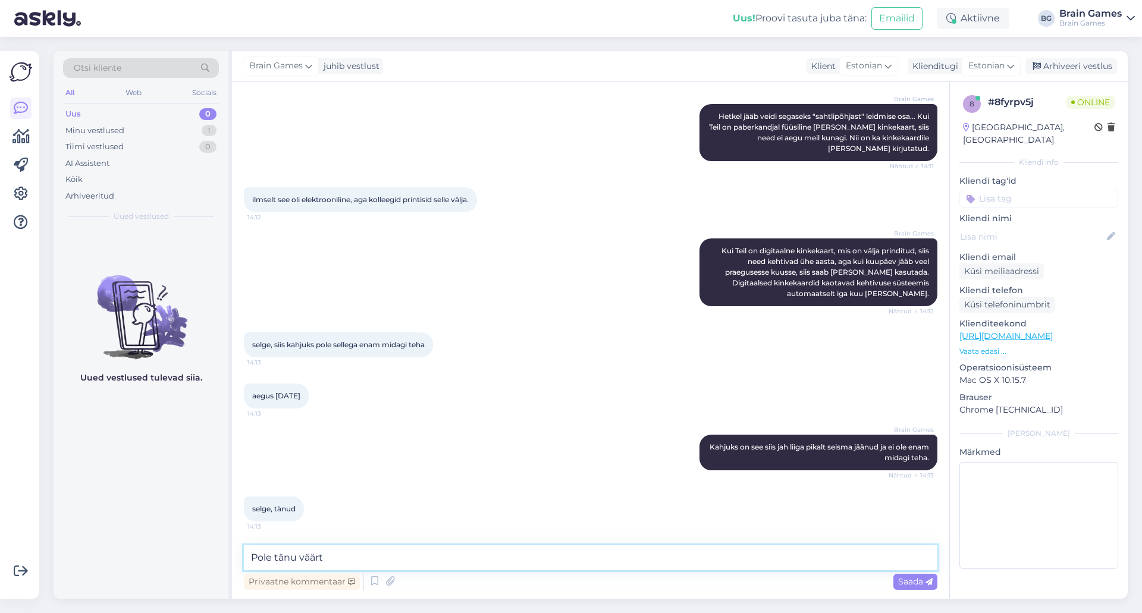
type textarea "Pole tänu väärt!"
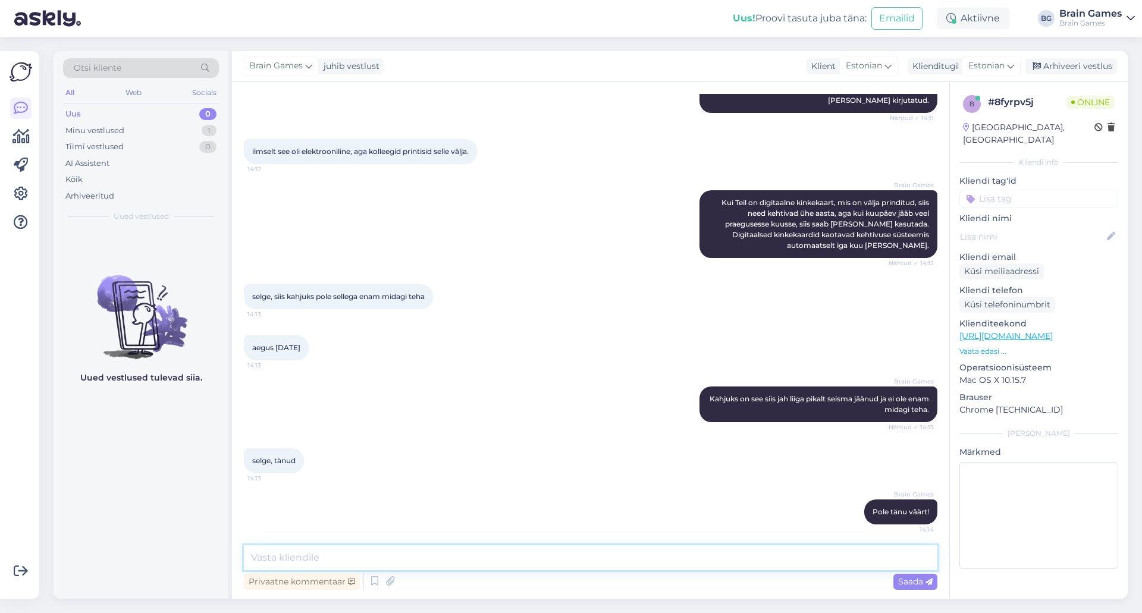
scroll to position [238, 0]
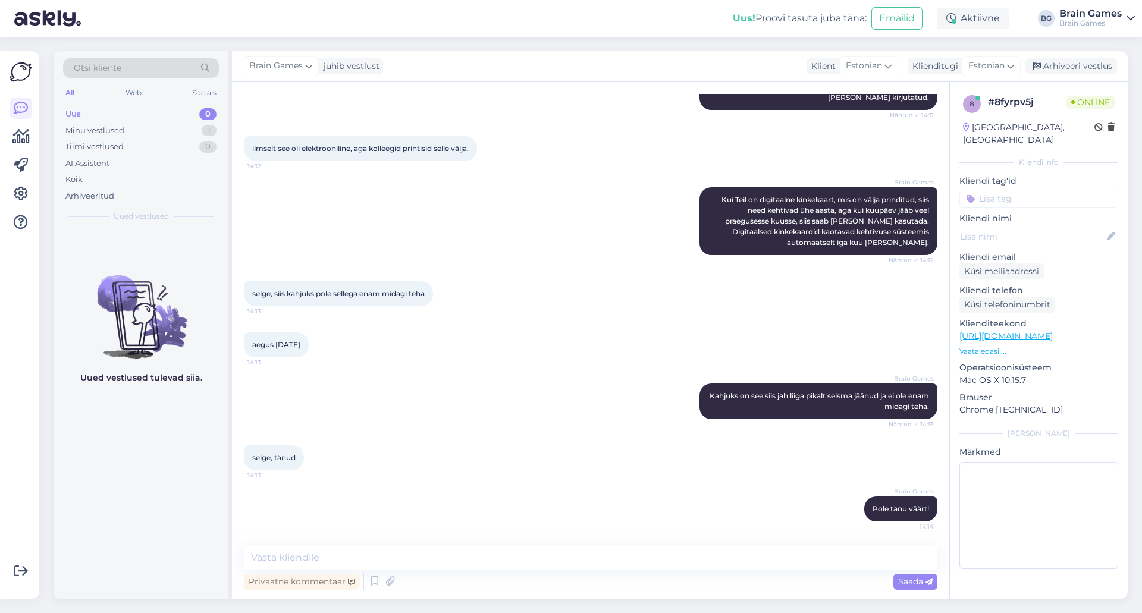
click at [558, 310] on div "selge, siis kahjuks pole sellega enam midagi teha 14:13" at bounding box center [590, 293] width 693 height 51
